Goal: Task Accomplishment & Management: Use online tool/utility

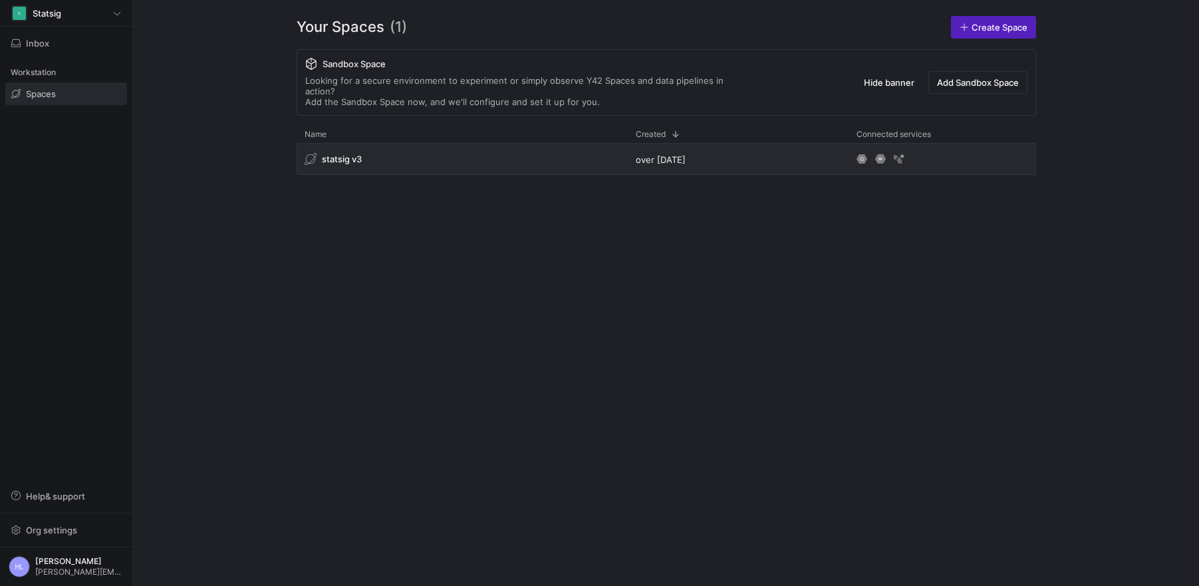
click at [272, 257] on div "Your Spaces (1) Create Space Sandbox Space Looking for a secure environment to …" at bounding box center [666, 293] width 825 height 586
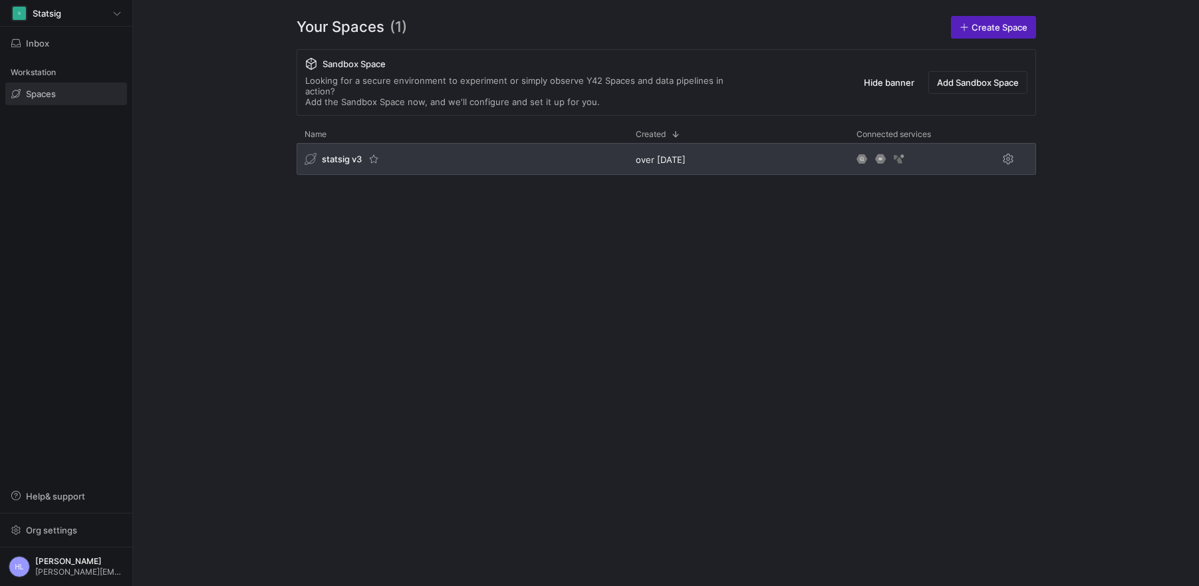
click at [335, 154] on span "statsig v3" at bounding box center [342, 159] width 40 height 11
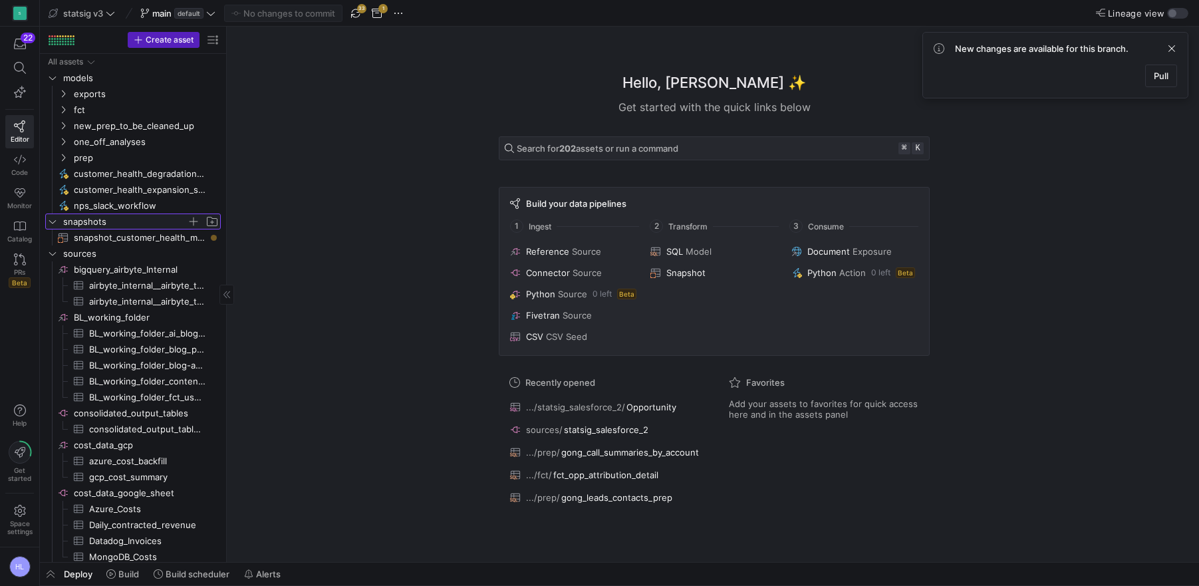
click at [53, 224] on icon "Press SPACE to select this row." at bounding box center [52, 222] width 9 height 8
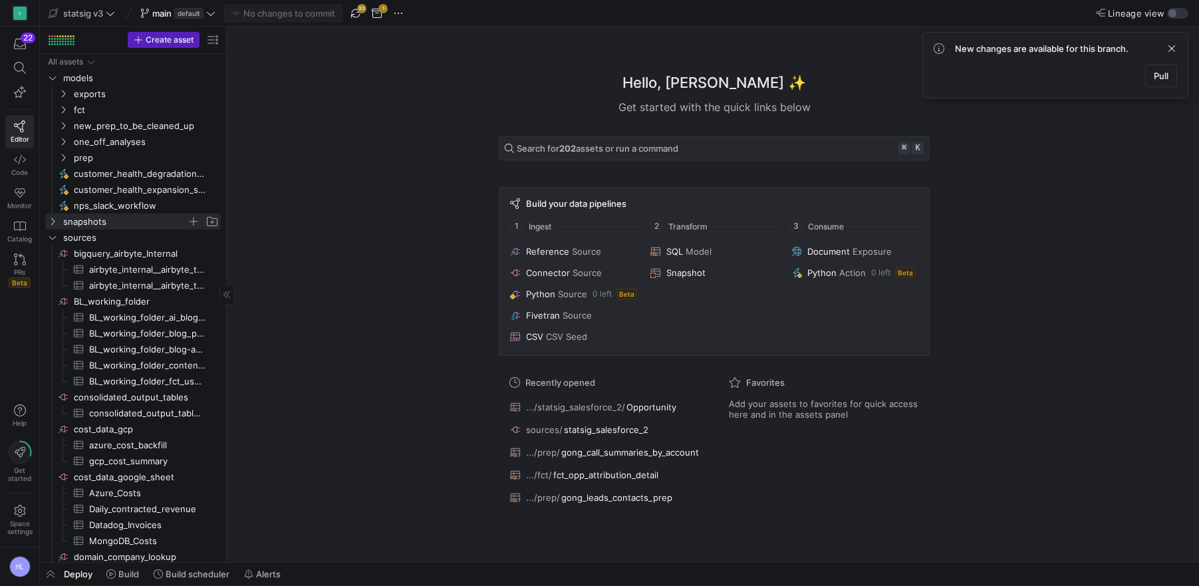
click at [391, 198] on div "Hello, Helen ✨ Get started with the quick links below Search for 202 assets or …" at bounding box center [714, 295] width 965 height 536
click at [49, 79] on icon "Press SPACE to select this row." at bounding box center [52, 78] width 9 height 8
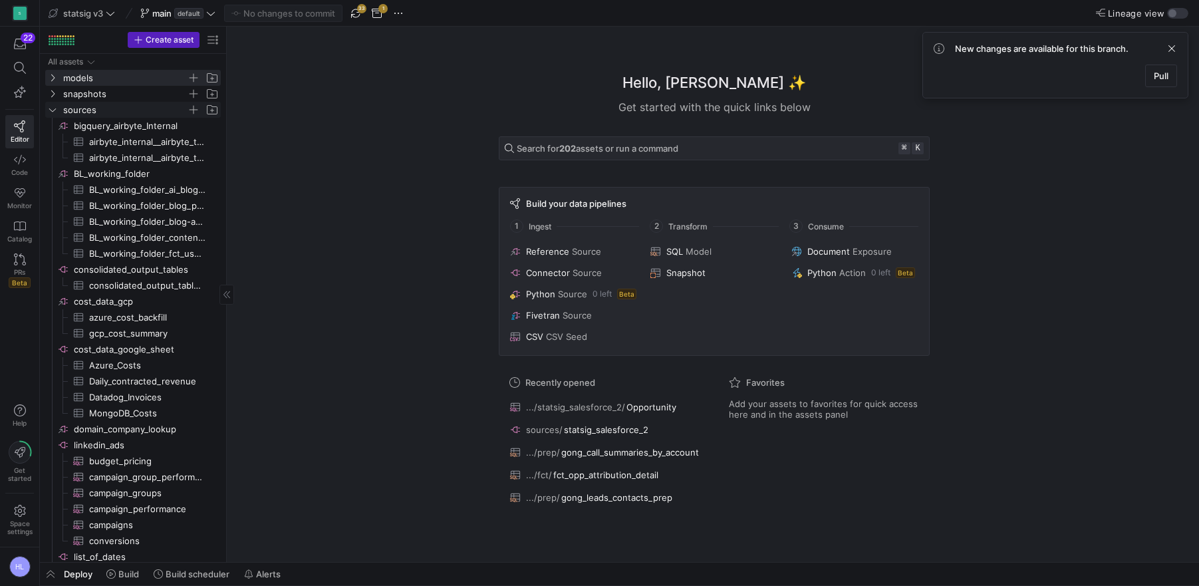
click at [52, 111] on icon "Press SPACE to select this row." at bounding box center [52, 109] width 7 height 3
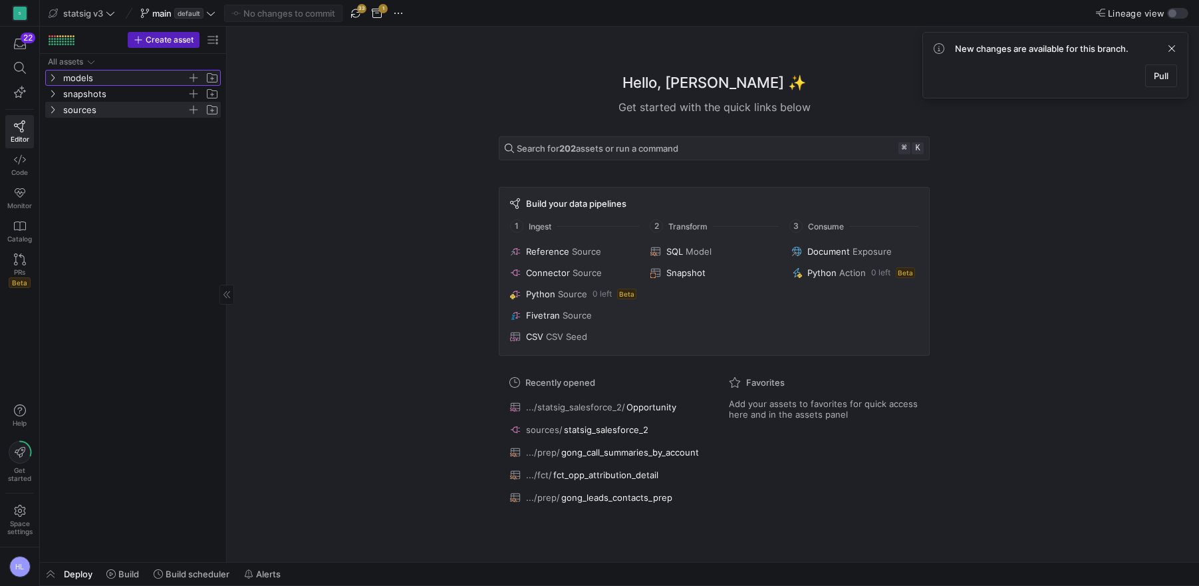
click at [53, 73] on y42-icon "Press SPACE to select this row." at bounding box center [52, 78] width 11 height 11
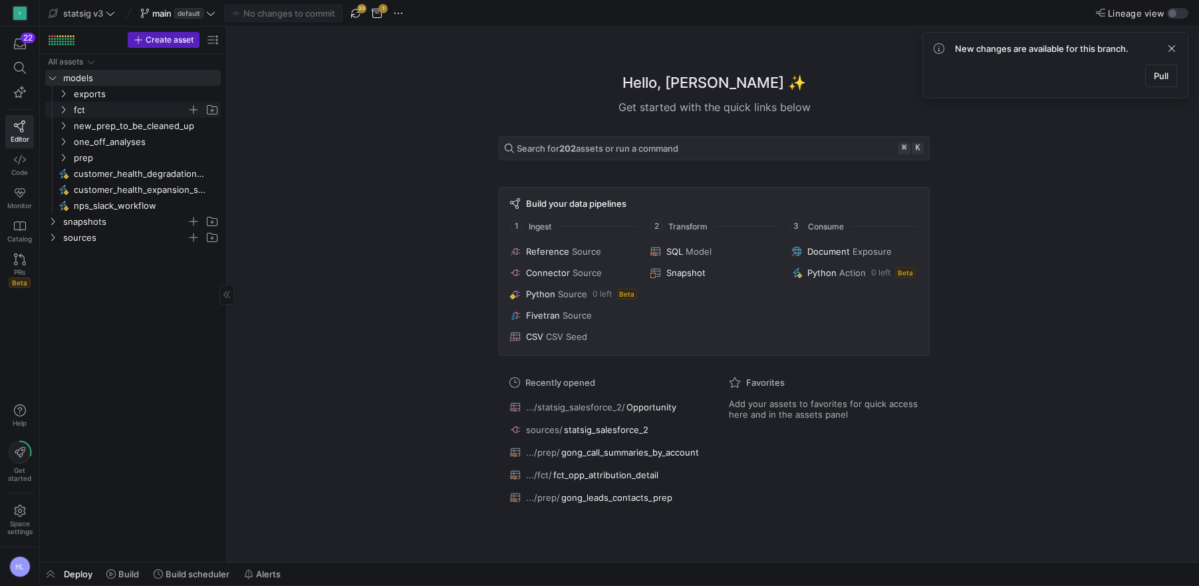
click at [59, 111] on icon "Press SPACE to select this row." at bounding box center [63, 110] width 9 height 8
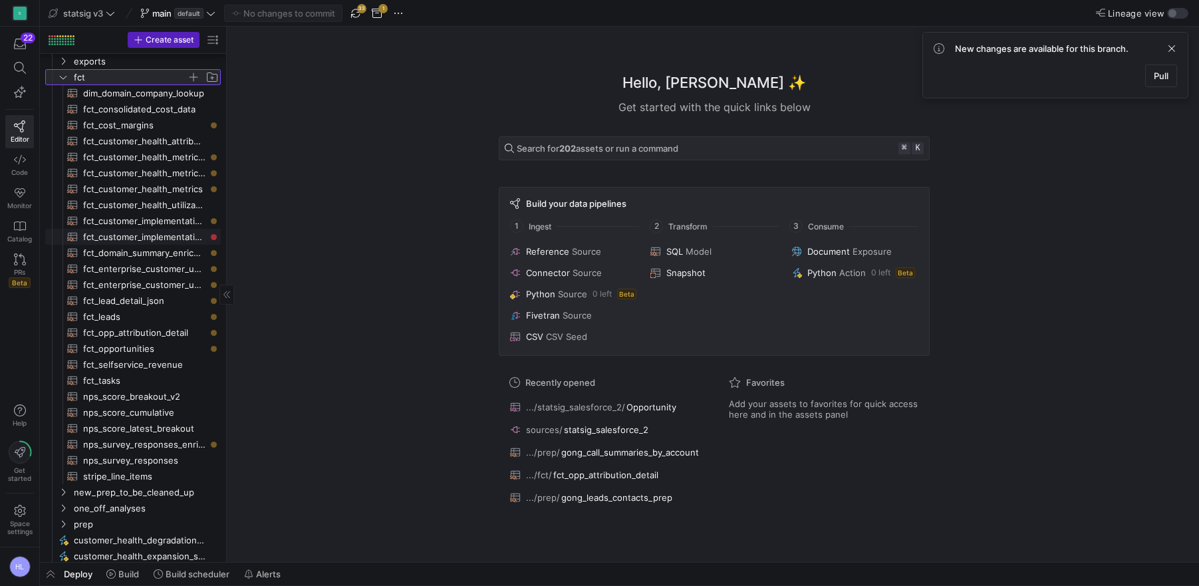
scroll to position [33, 0]
click at [109, 330] on span "fct_opp_attribution_detail​​​​​​​​​​" at bounding box center [144, 332] width 122 height 15
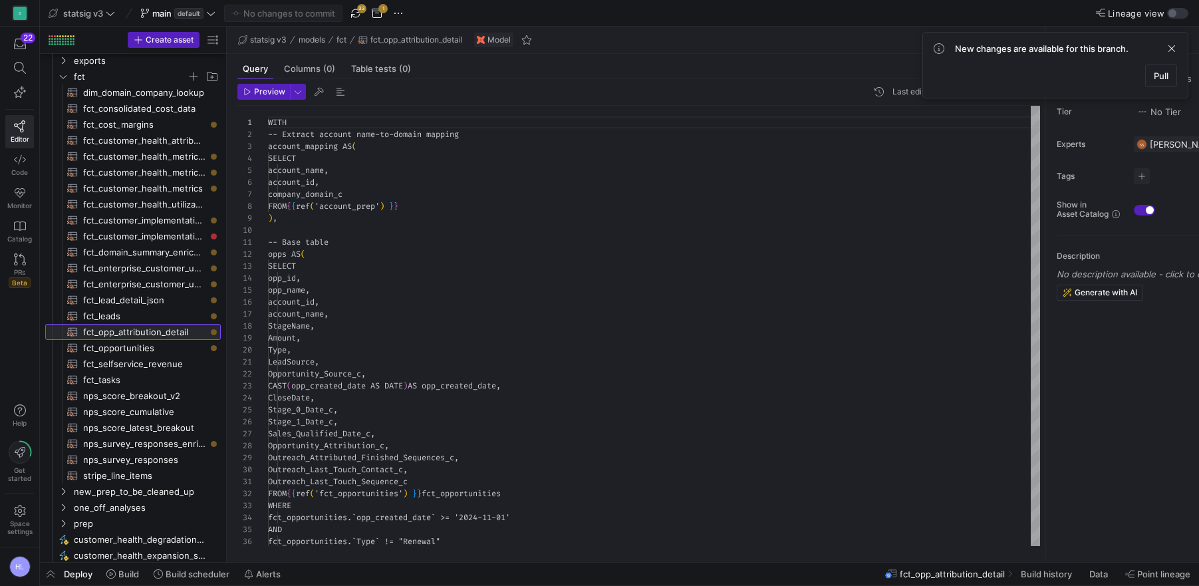
scroll to position [120, 0]
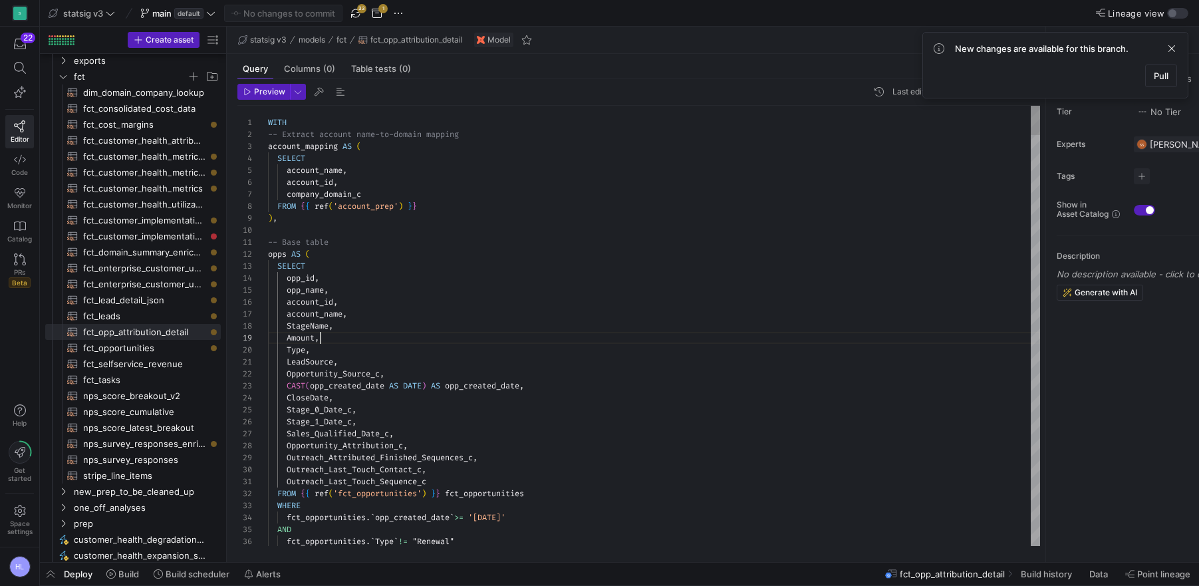
click at [436, 342] on div "Amount ," at bounding box center [654, 338] width 772 height 12
click at [475, 382] on span "opp_created_date" at bounding box center [482, 386] width 75 height 11
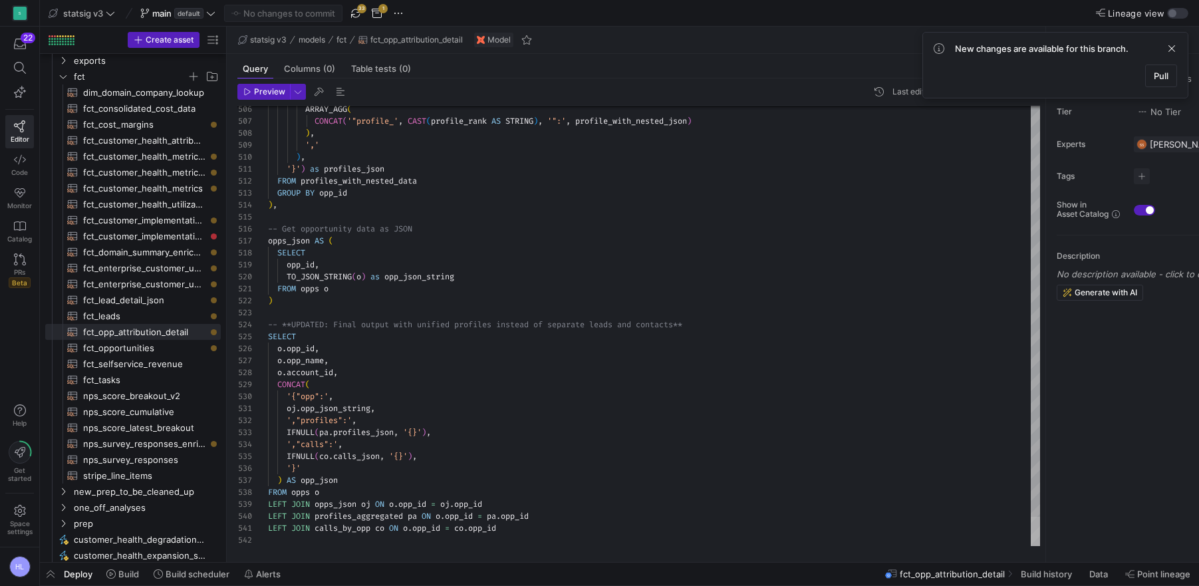
click at [1034, 558] on mat-tab-group "Query Columns (0) Table tests (0) Preview Last edit: Friday 29 August 2025 by H…" at bounding box center [636, 308] width 819 height 508
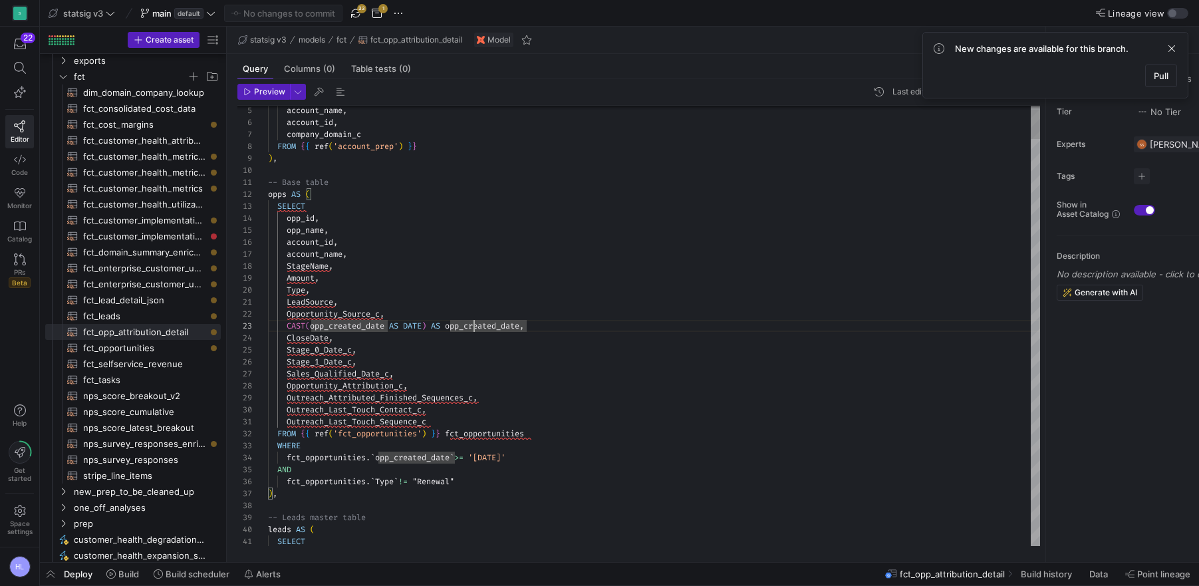
click at [491, 326] on span "opp_created_date" at bounding box center [482, 326] width 75 height 11
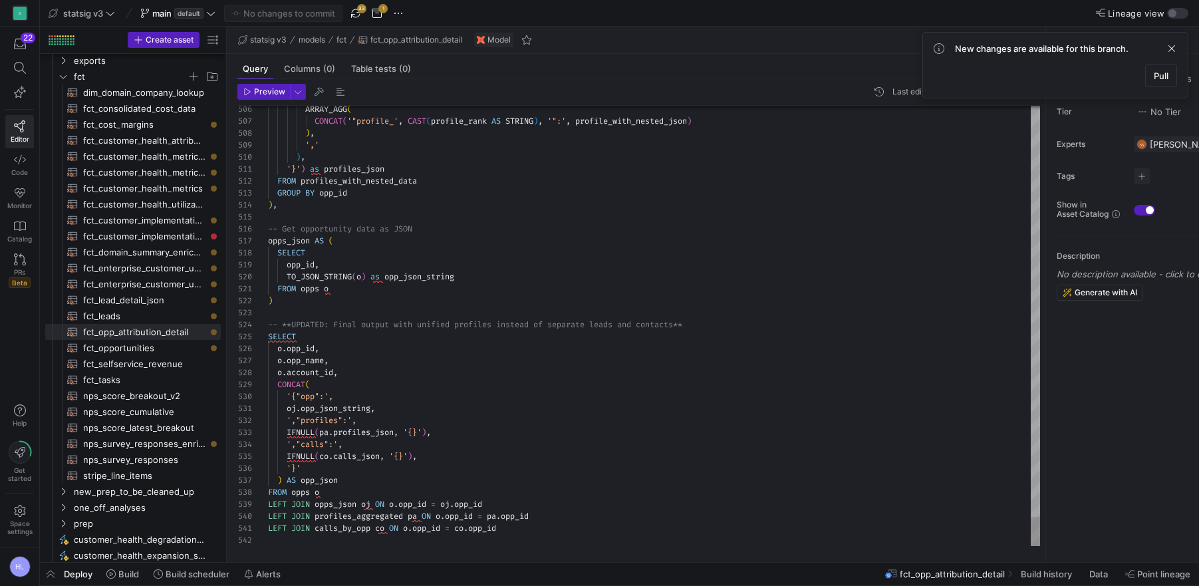
click at [365, 391] on div "'{"opp":' ," at bounding box center [654, 396] width 772 height 12
click at [328, 353] on div "o . opp_id ," at bounding box center [654, 349] width 772 height 12
click at [343, 371] on div "o . account_id ," at bounding box center [654, 373] width 772 height 12
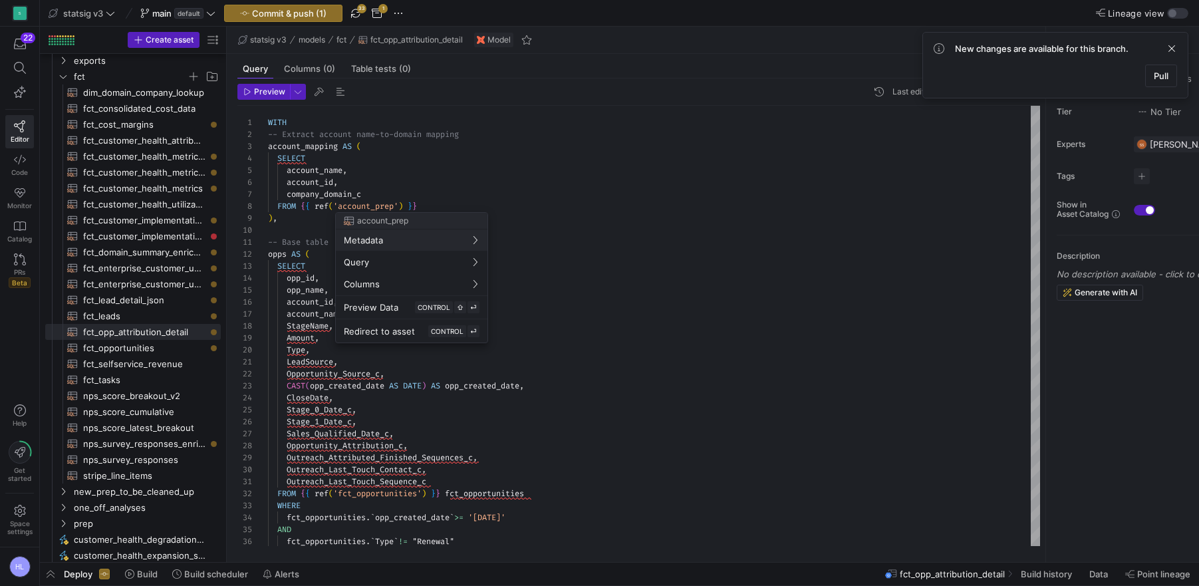
scroll to position [0, 0]
click at [502, 436] on div at bounding box center [599, 293] width 1199 height 586
click at [337, 308] on div "account_name ," at bounding box center [654, 314] width 772 height 12
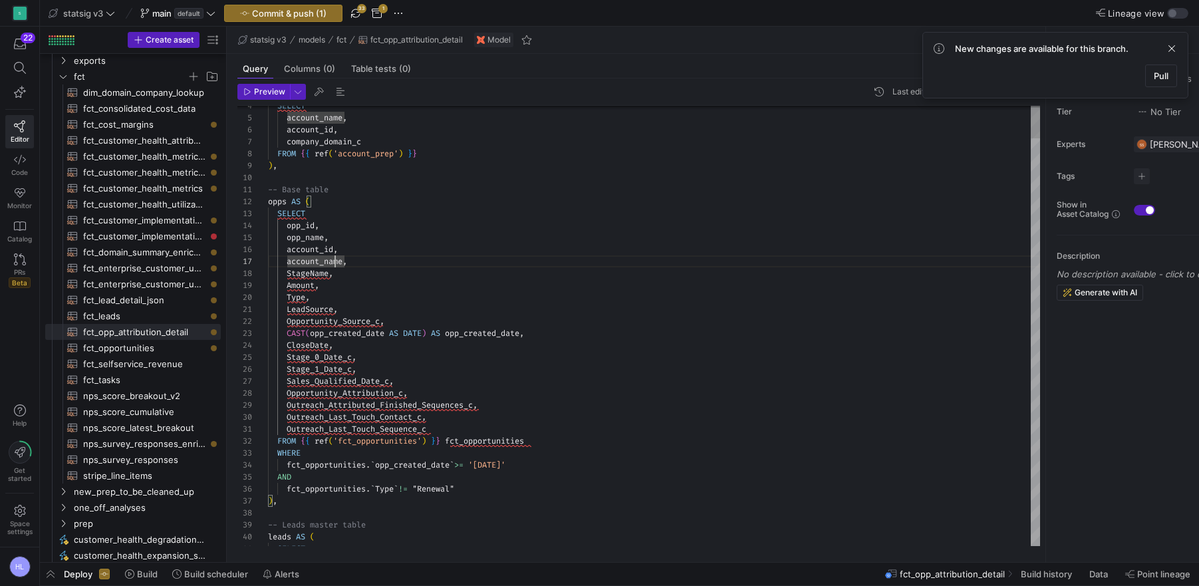
click at [353, 323] on span "Opportunity_Source_c" at bounding box center [333, 321] width 93 height 11
click at [365, 336] on span "opp_created_date" at bounding box center [347, 333] width 75 height 11
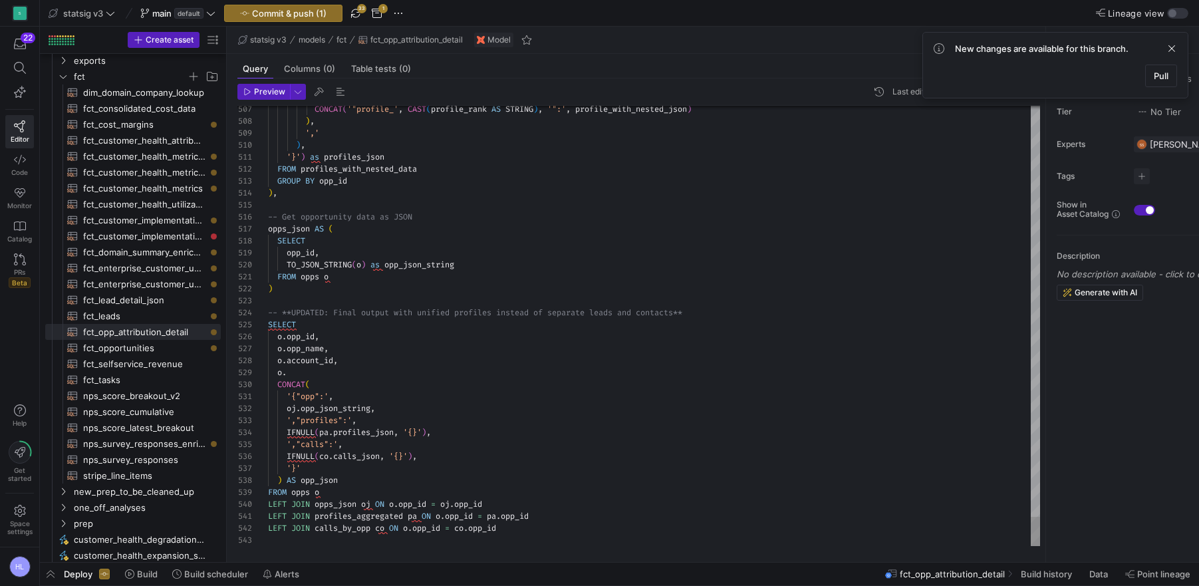
scroll to position [0, 0]
click at [299, 369] on div "o ." at bounding box center [654, 373] width 772 height 12
click at [382, 440] on div "',"calls":' ," at bounding box center [654, 444] width 772 height 12
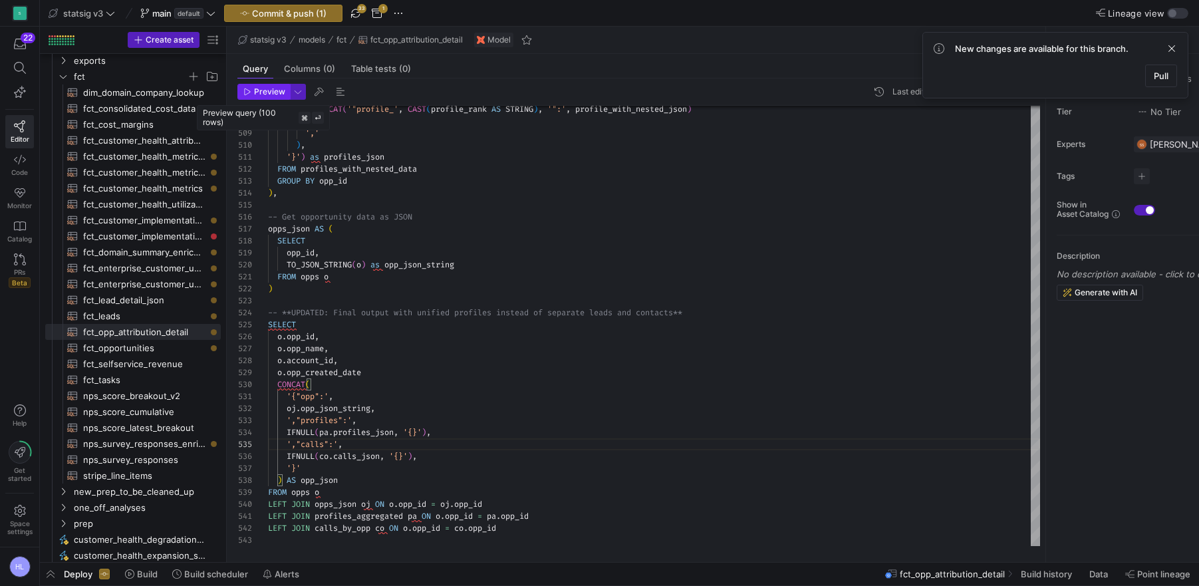
click at [261, 89] on span "Preview" at bounding box center [269, 91] width 31 height 9
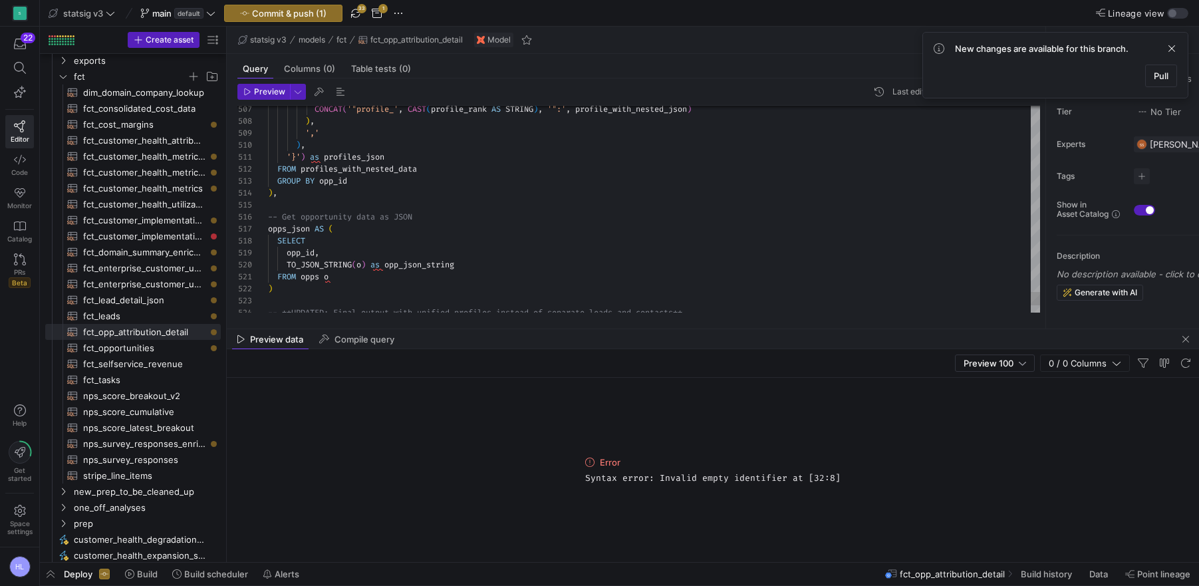
click at [423, 221] on div "-- Get opportunity data as JSON" at bounding box center [654, 217] width 772 height 12
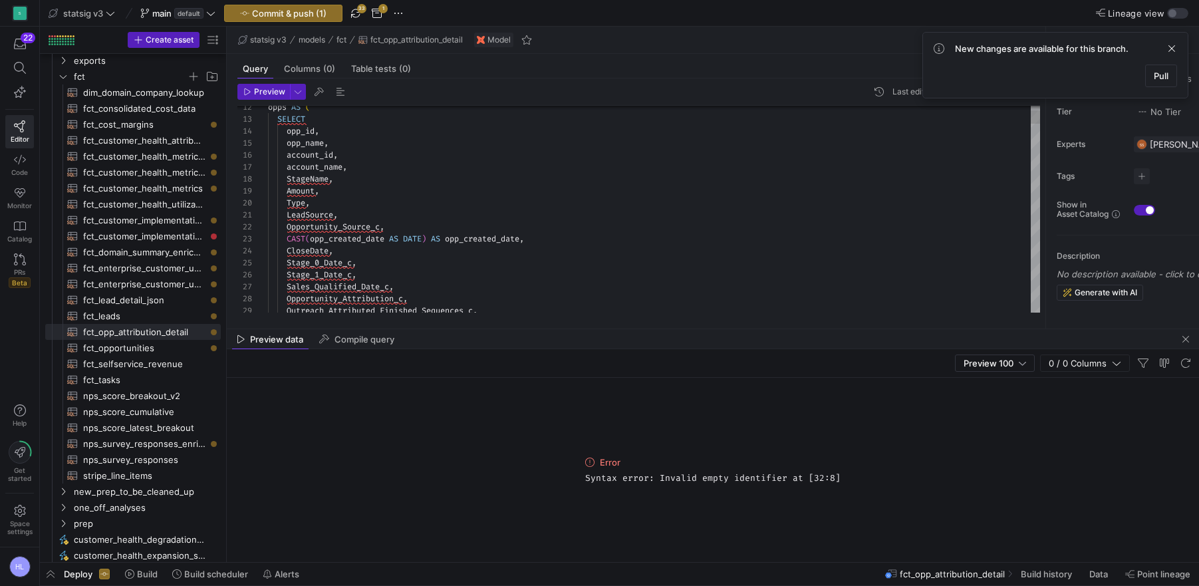
scroll to position [-11, 0]
click at [438, 237] on span "AS" at bounding box center [435, 239] width 9 height 11
click at [367, 241] on span "opp_created_date" at bounding box center [347, 239] width 75 height 11
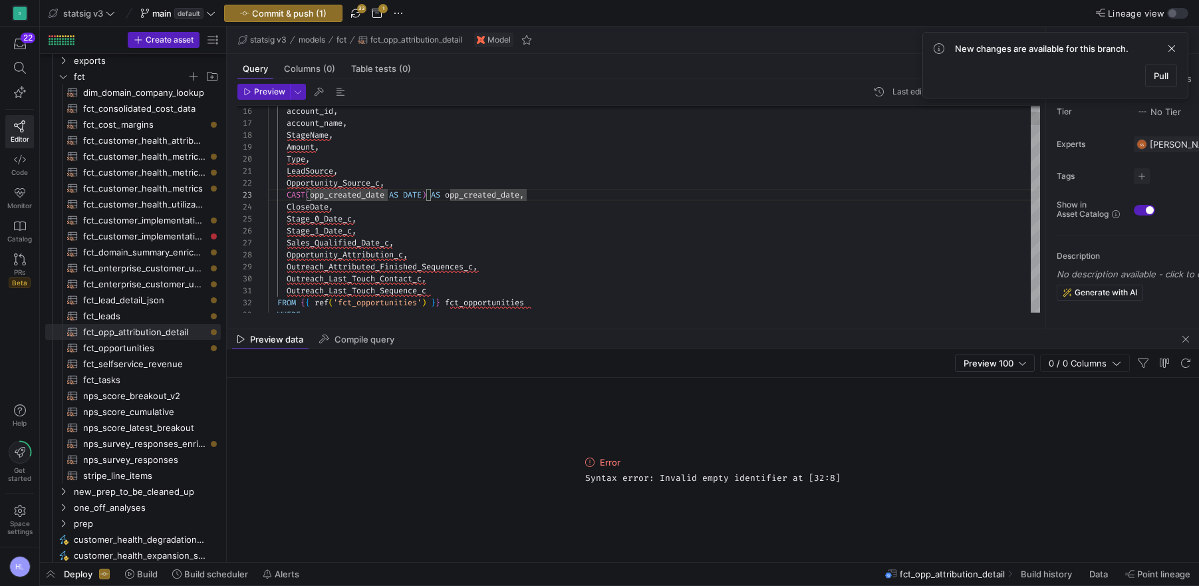
click at [375, 196] on span "opp_created_date" at bounding box center [347, 195] width 75 height 11
click at [357, 248] on div "Sales_Qualified_Date_c ," at bounding box center [654, 243] width 772 height 12
click at [364, 234] on div "Stage_1_Date_c ," at bounding box center [654, 231] width 772 height 12
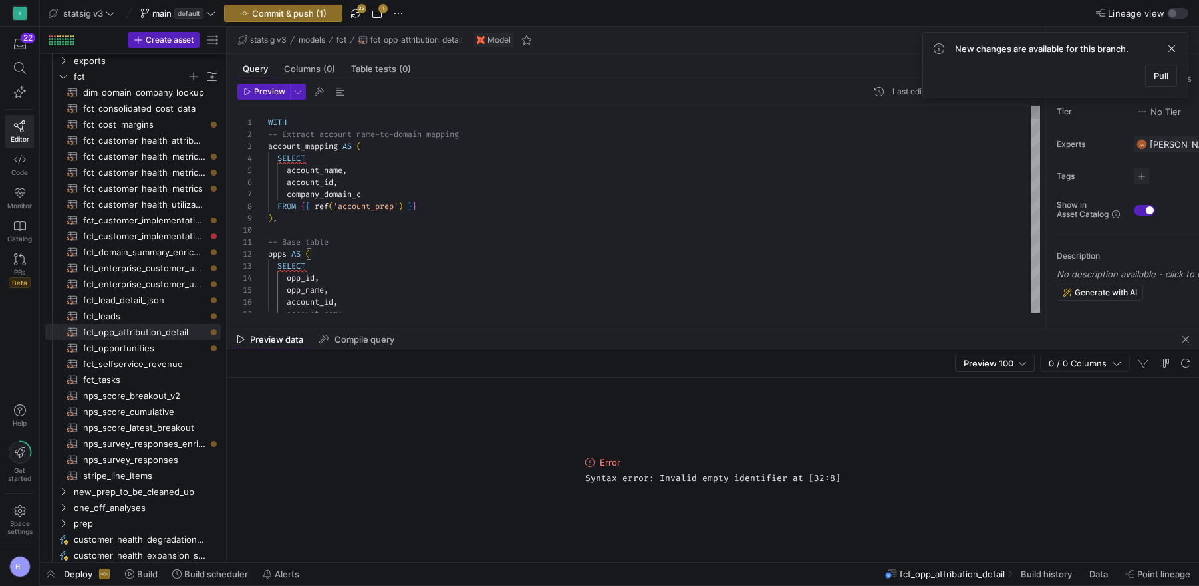
click at [343, 191] on span "company_domain_c" at bounding box center [324, 194] width 75 height 11
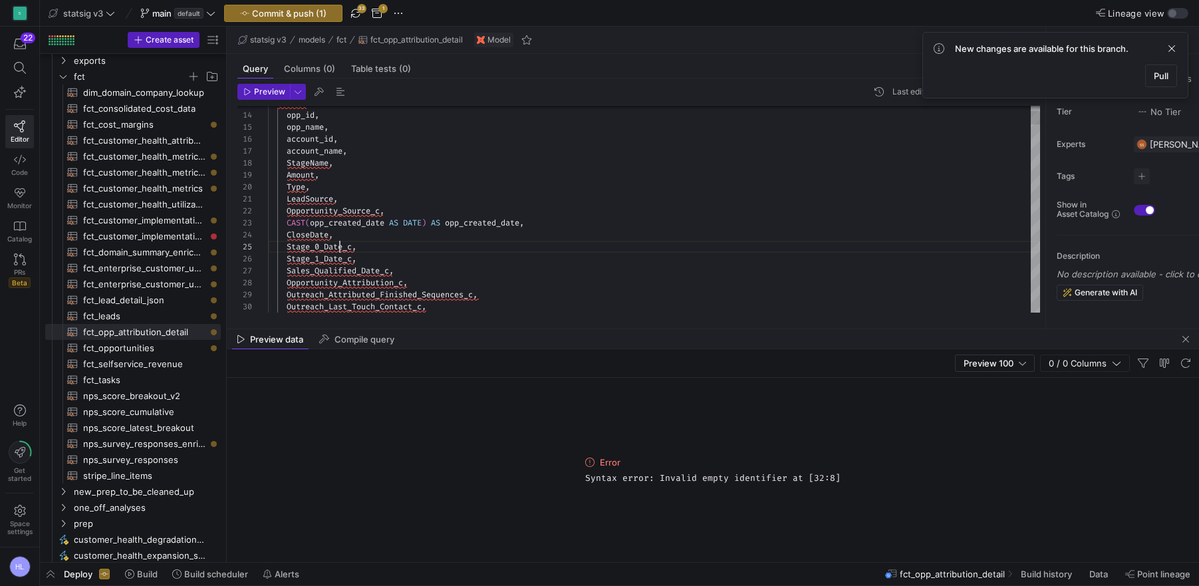
click at [376, 260] on div "Stage_1_Date_c ," at bounding box center [654, 259] width 772 height 12
click at [338, 245] on span "Stage_0_Date_c" at bounding box center [319, 246] width 65 height 11
click at [366, 261] on div "Stage_1_Date_c ," at bounding box center [654, 259] width 772 height 12
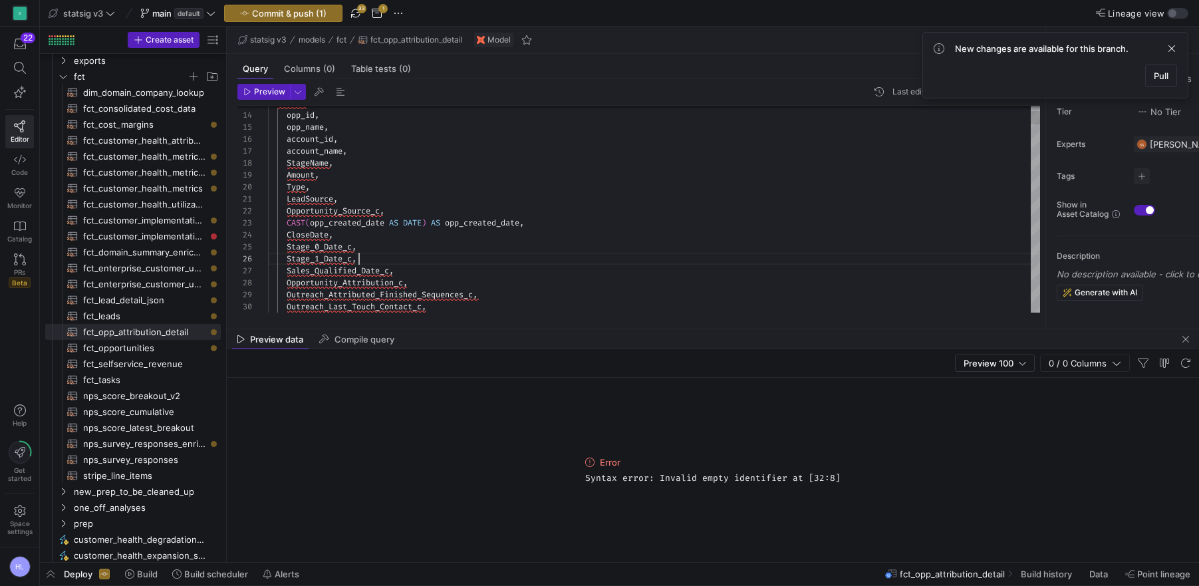
click at [472, 220] on span "opp_created_date" at bounding box center [482, 223] width 75 height 11
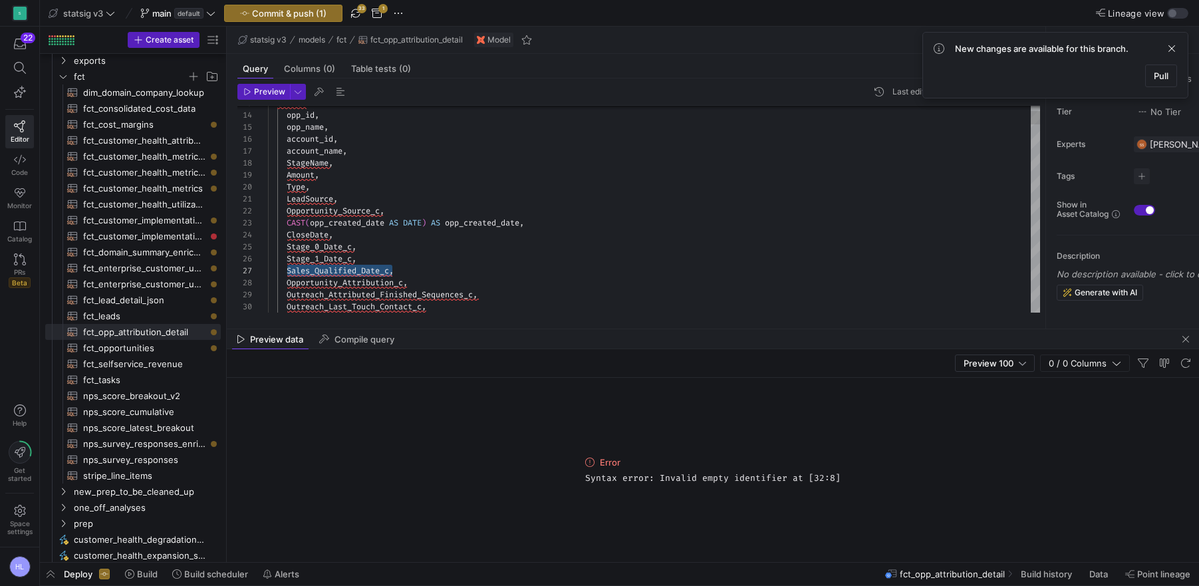
scroll to position [24, 206]
click at [332, 269] on span "Sales_Qualified_Date_c" at bounding box center [338, 270] width 102 height 11
click at [356, 241] on div "Stage_0_Date_c ," at bounding box center [654, 247] width 772 height 12
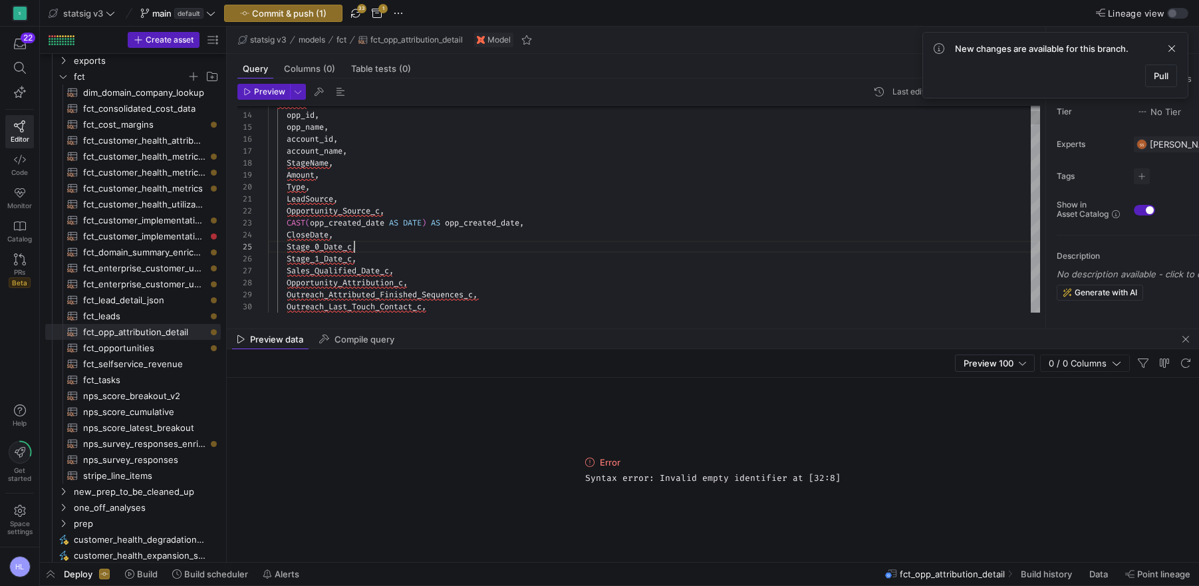
scroll to position [48, 86]
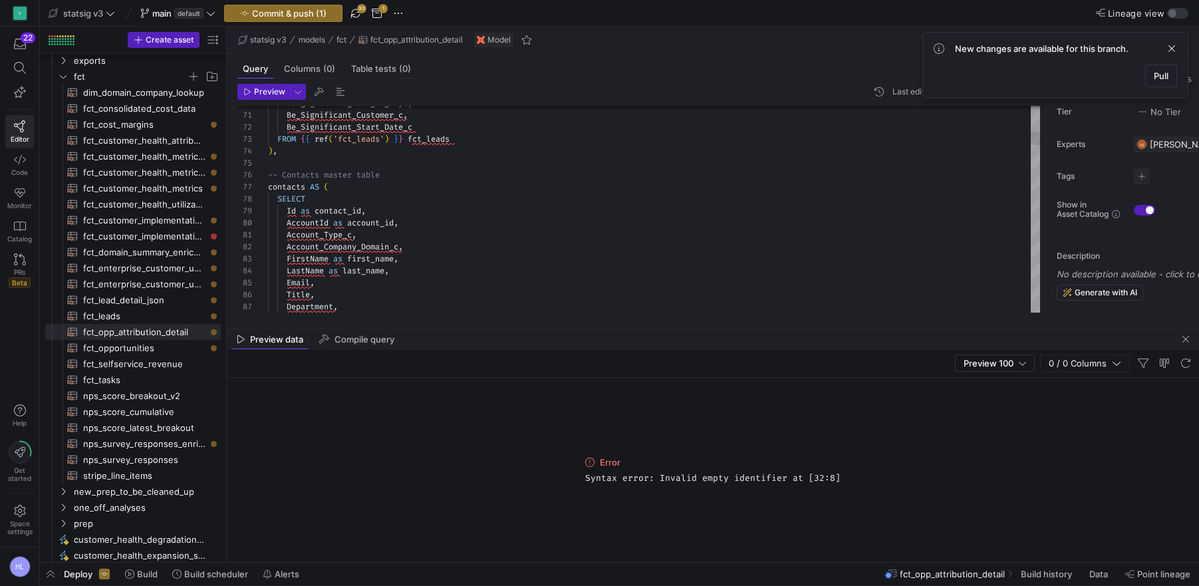
type textarea "Account_Type_c, Account_Company_Domain_c, FirstName as first_name, LastName as …"
click at [347, 237] on span "Account_Type_c" at bounding box center [319, 235] width 65 height 11
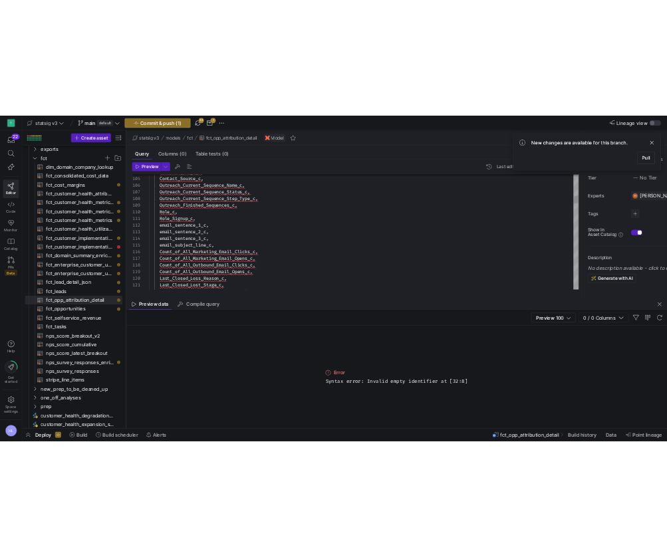
scroll to position [0, 0]
